Goal: Information Seeking & Learning: Learn about a topic

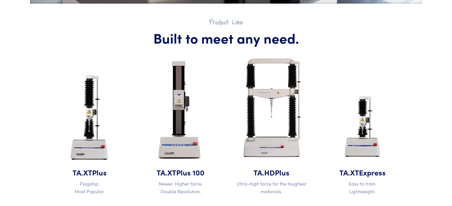
scroll to position [267, 0]
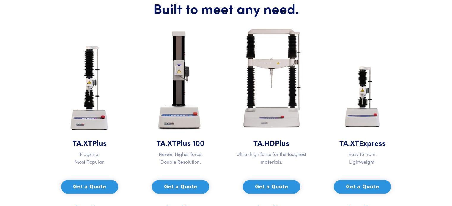
click at [89, 144] on h5 "TA.XT Plus" at bounding box center [90, 143] width 84 height 10
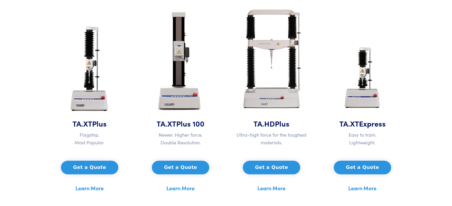
scroll to position [327, 0]
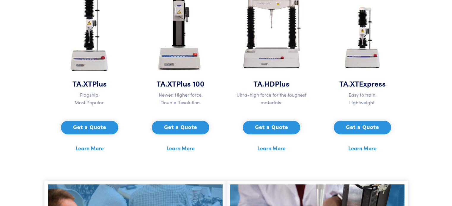
click at [95, 148] on link "Learn More" at bounding box center [89, 148] width 28 height 9
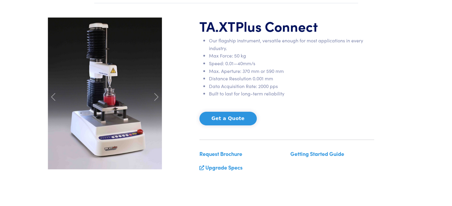
scroll to position [59, 0]
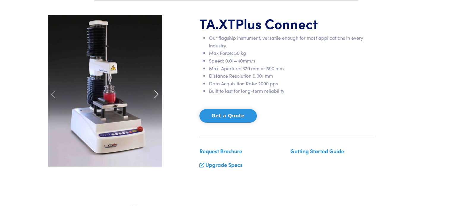
click at [157, 95] on span at bounding box center [156, 95] width 10 height 10
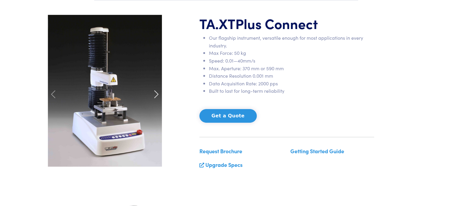
click at [157, 95] on span at bounding box center [156, 95] width 10 height 10
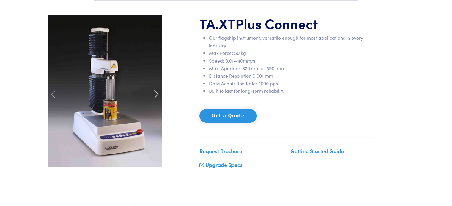
click at [157, 95] on span at bounding box center [156, 95] width 10 height 10
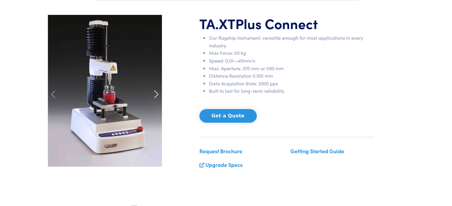
click at [157, 95] on span at bounding box center [156, 95] width 10 height 10
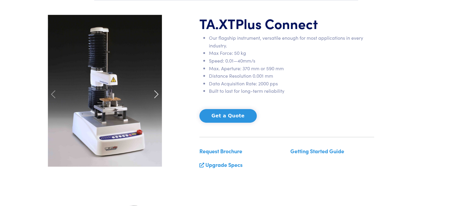
click at [157, 95] on span at bounding box center [156, 95] width 10 height 10
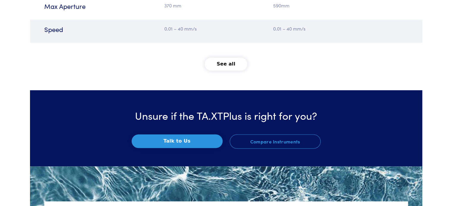
scroll to position [861, 0]
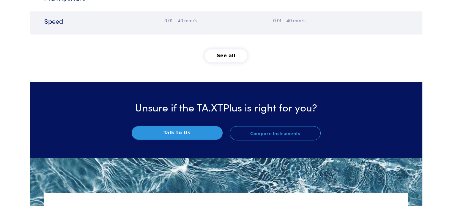
click at [243, 50] on div "See all" at bounding box center [226, 55] width 392 height 13
click at [233, 54] on button "See all" at bounding box center [226, 55] width 42 height 13
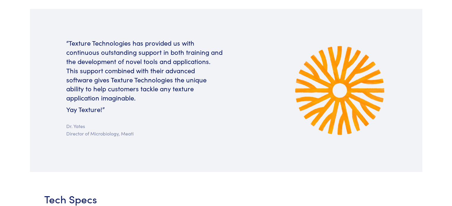
scroll to position [208, 0]
